Goal: Task Accomplishment & Management: Manage account settings

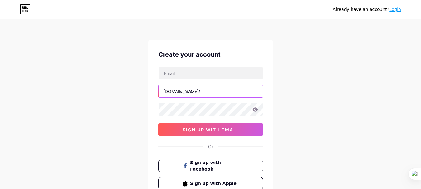
click at [210, 93] on input "text" at bounding box center [210, 91] width 104 height 12
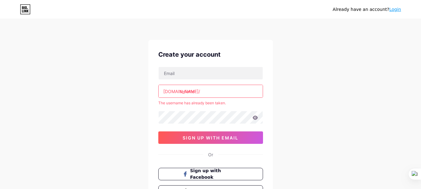
click at [237, 86] on input "teriarte" at bounding box center [210, 91] width 104 height 12
type input "teriarte"
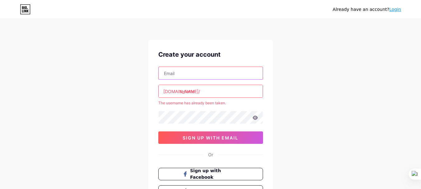
click at [233, 76] on input "text" at bounding box center [210, 73] width 104 height 12
type input "[EMAIL_ADDRESS][DOMAIN_NAME]"
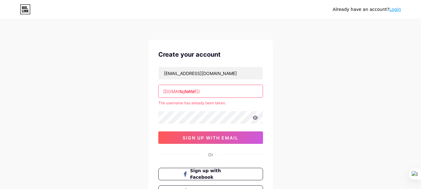
click at [228, 90] on input "teriarte" at bounding box center [210, 91] width 104 height 12
click at [398, 11] on link "Login" at bounding box center [395, 9] width 12 height 5
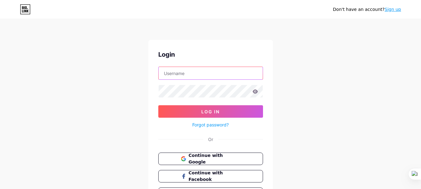
type input "[EMAIL_ADDRESS][DOMAIN_NAME]"
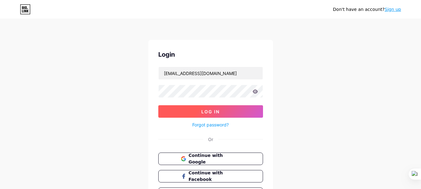
click at [231, 113] on button "Log In" at bounding box center [210, 111] width 105 height 12
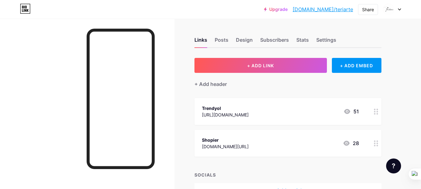
click at [376, 110] on icon at bounding box center [376, 112] width 4 height 6
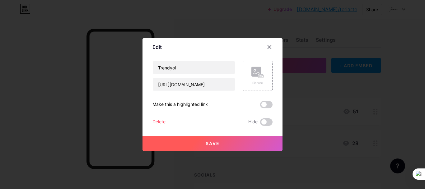
click at [160, 123] on div "Delete" at bounding box center [159, 121] width 13 height 7
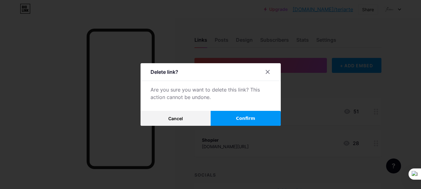
click at [223, 112] on button "Confirm" at bounding box center [245, 118] width 70 height 15
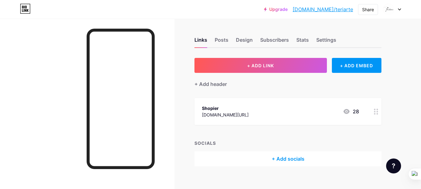
click at [377, 110] on icon at bounding box center [376, 112] width 4 height 6
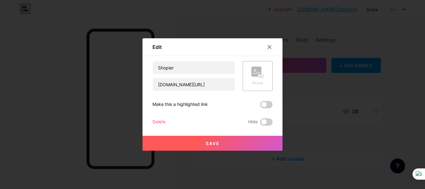
click at [162, 120] on div "Delete" at bounding box center [159, 121] width 13 height 7
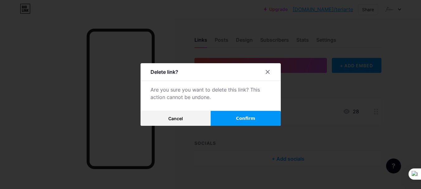
click at [224, 112] on button "Confirm" at bounding box center [245, 118] width 70 height 15
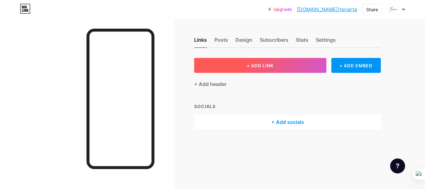
click at [254, 62] on button "+ ADD LINK" at bounding box center [260, 65] width 132 height 15
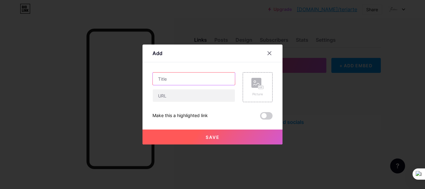
click at [205, 73] on input "text" at bounding box center [194, 79] width 82 height 12
type input "Amazon"
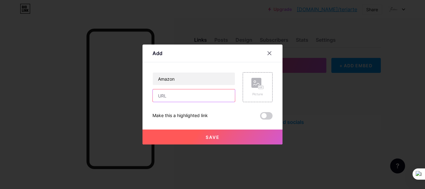
click at [197, 95] on input "text" at bounding box center [194, 95] width 82 height 12
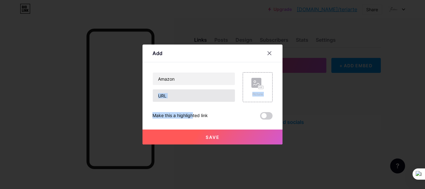
drag, startPoint x: 179, startPoint y: 102, endPoint x: 181, endPoint y: 97, distance: 5.7
click at [181, 97] on div "Amazon Picture Make this a highlighted link Save" at bounding box center [213, 95] width 120 height 47
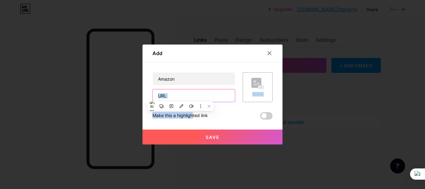
click at [181, 97] on input "text" at bounding box center [194, 95] width 82 height 12
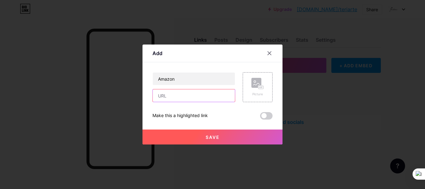
paste input "[URL][DOMAIN_NAME]"
type input "[URL][DOMAIN_NAME]"
click at [231, 133] on button "Save" at bounding box center [213, 136] width 140 height 15
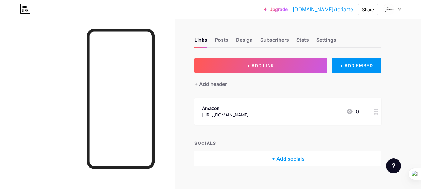
click at [374, 110] on icon at bounding box center [376, 112] width 4 height 6
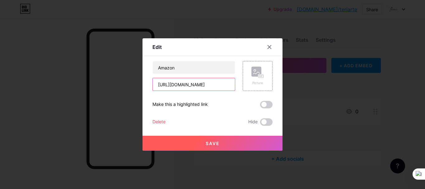
click at [226, 84] on input "[URL][DOMAIN_NAME]" at bounding box center [194, 84] width 82 height 12
click at [232, 85] on input "[URL][DOMAIN_NAME]" at bounding box center [194, 84] width 82 height 12
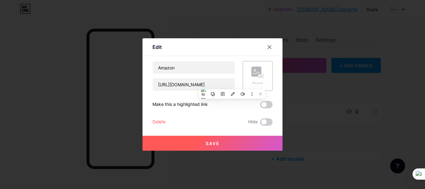
click at [157, 121] on div "Delete" at bounding box center [159, 121] width 13 height 7
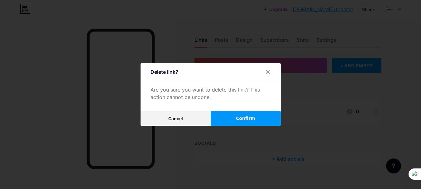
click at [235, 119] on button "Confirm" at bounding box center [245, 118] width 70 height 15
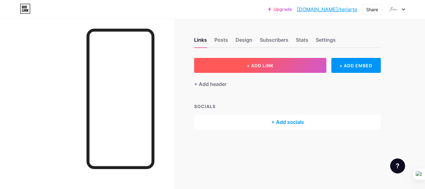
click at [287, 67] on button "+ ADD LINK" at bounding box center [260, 65] width 132 height 15
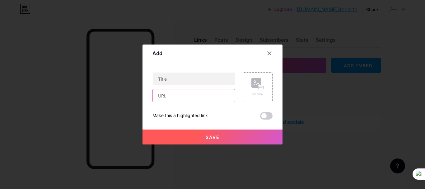
click at [194, 98] on input "text" at bounding box center [194, 95] width 82 height 12
paste input "[URL][DOMAIN_NAME]"
type input "[URL][DOMAIN_NAME]"
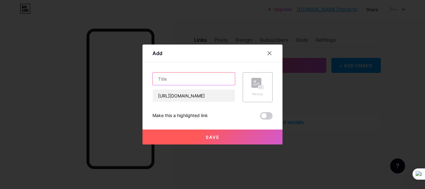
click at [210, 79] on input "text" at bounding box center [194, 79] width 82 height 12
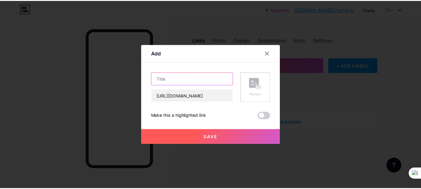
scroll to position [0, 0]
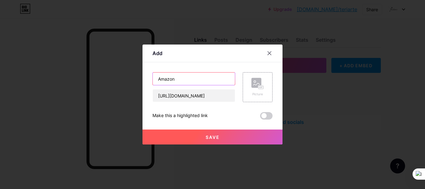
type input "Amazon"
click at [214, 133] on button "Save" at bounding box center [213, 136] width 140 height 15
